Goal: Complete application form

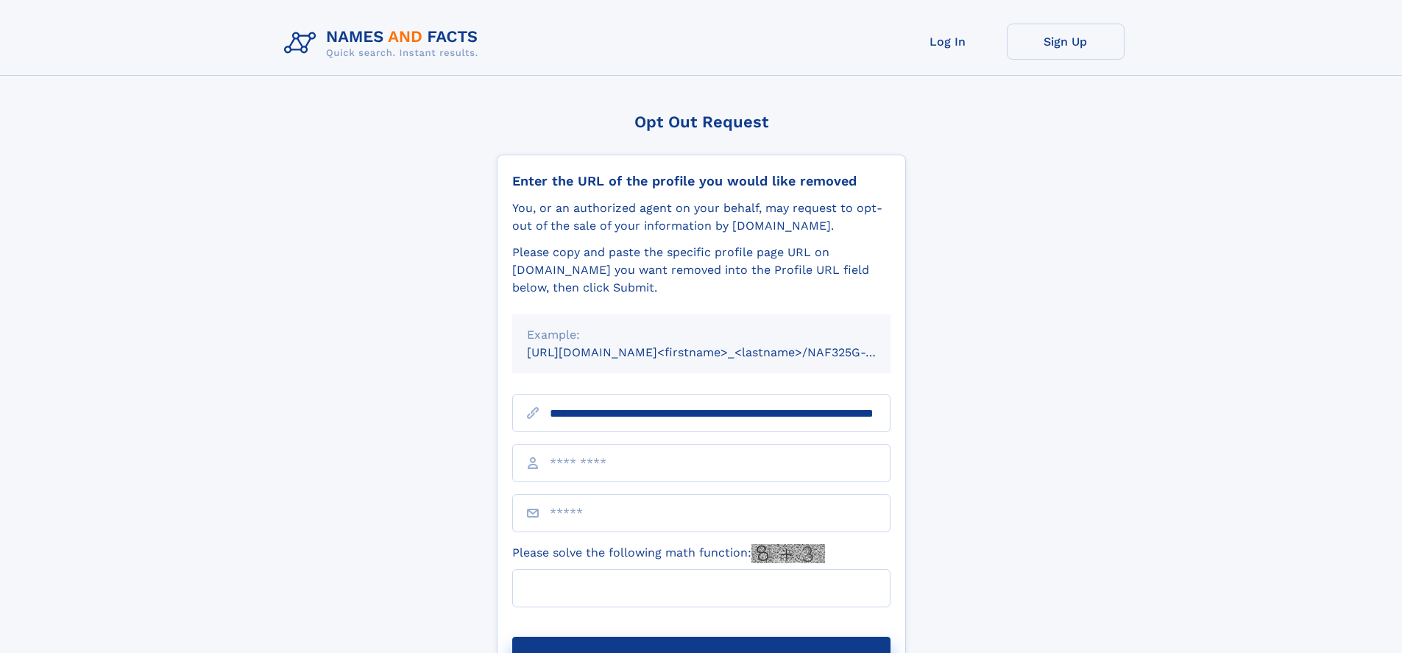
scroll to position [0, 140]
type input "**********"
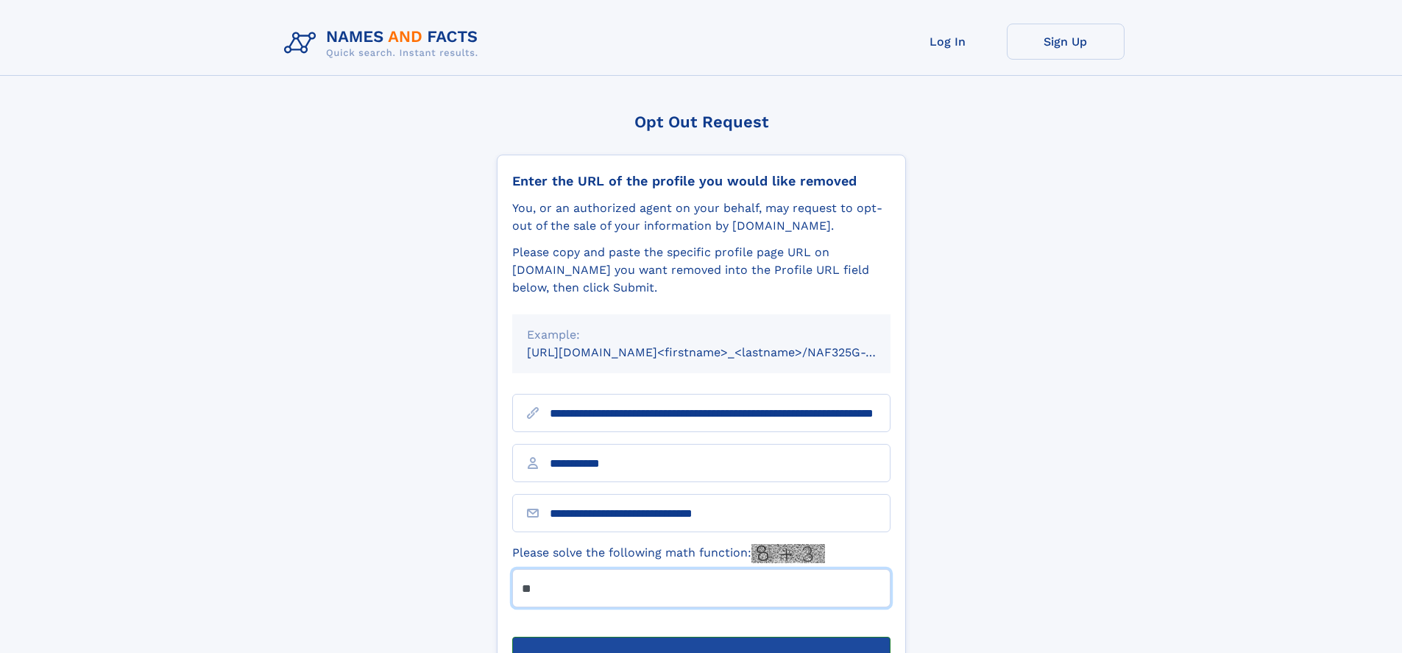
type input "**"
click at [701, 637] on button "Submit Opt Out Request" at bounding box center [701, 660] width 378 height 47
